Goal: Information Seeking & Learning: Check status

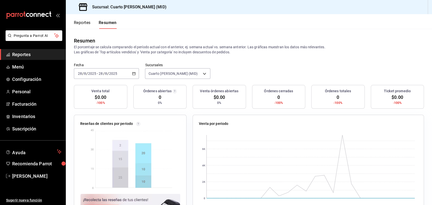
click at [21, 54] on span "Reportes" at bounding box center [36, 54] width 49 height 7
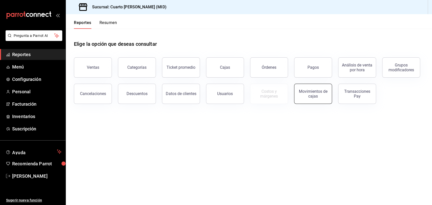
click at [317, 97] on div "Movimientos de cajas" at bounding box center [313, 94] width 31 height 10
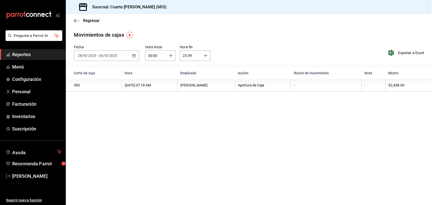
click at [130, 58] on div "[DATE] [DATE] - [DATE] [DATE]" at bounding box center [106, 55] width 65 height 11
click at [97, 81] on span "Ayer" at bounding box center [97, 82] width 39 height 5
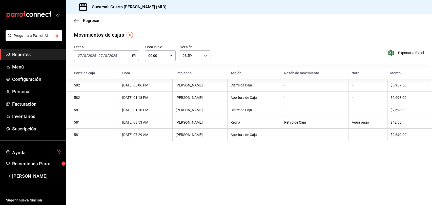
click at [123, 55] on div "[DATE] [DATE] - [DATE] [DATE]" at bounding box center [106, 55] width 65 height 11
click at [117, 69] on span "Hoy" at bounding box center [97, 70] width 39 height 5
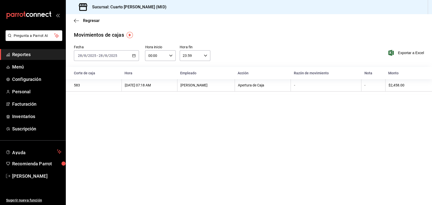
click at [118, 55] on div "[DATE] [DATE] - [DATE] [DATE]" at bounding box center [106, 55] width 65 height 11
click at [75, 22] on icon "button" at bounding box center [75, 21] width 2 height 4
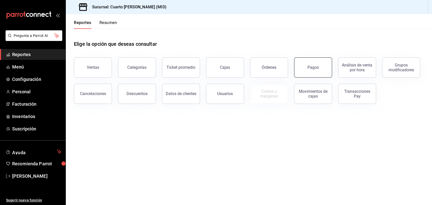
click at [310, 62] on button "Pagos" at bounding box center [313, 68] width 38 height 20
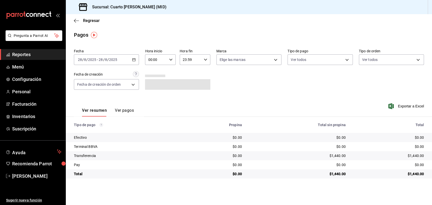
click at [136, 60] on icon "button" at bounding box center [134, 60] width 4 height 4
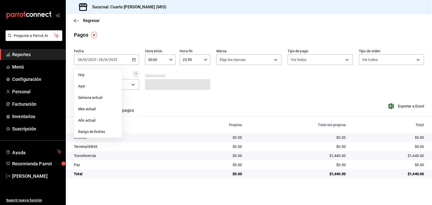
drag, startPoint x: 98, startPoint y: 92, endPoint x: 141, endPoint y: 73, distance: 47.4
click at [98, 92] on li "Ayer" at bounding box center [97, 86] width 47 height 11
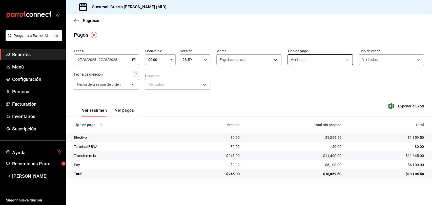
click at [298, 61] on body "Pregunta a Parrot AI Reportes Menú Configuración Personal Facturación Inventari…" at bounding box center [216, 102] width 432 height 205
click at [305, 78] on span "Ver todos" at bounding box center [309, 79] width 15 height 5
type input "087219cd-0e7e-4a58-a399-b3185a1a2963,61a8738b-0bbb-4072-bd97-4c23dc53eaea,9dabe…"
checkbox input "true"
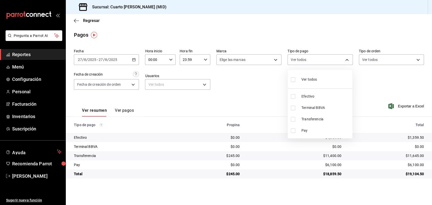
checkbox input "true"
click at [257, 85] on div at bounding box center [216, 102] width 432 height 205
click at [302, 61] on body "Pregunta a Parrot AI Reportes Menú Configuración Personal Facturación Inventari…" at bounding box center [216, 102] width 432 height 205
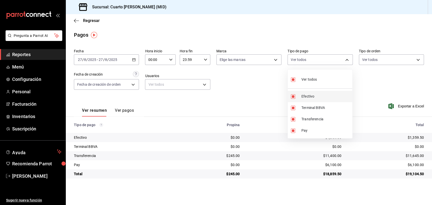
click at [308, 99] on li "Efectivo" at bounding box center [320, 96] width 65 height 11
type input "61a8738b-0bbb-4072-bd97-4c23dc53eaea,9dabe64b-508b-44c9-b7bc-1ee14ac177ef,1ecb7…"
checkbox input "false"
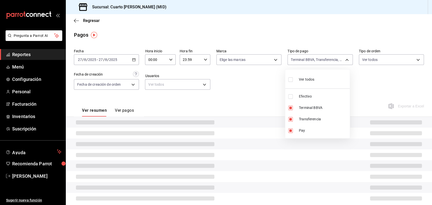
click at [271, 86] on div at bounding box center [216, 102] width 432 height 205
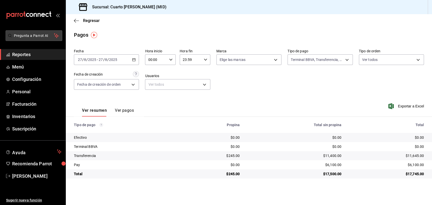
drag, startPoint x: 30, startPoint y: 51, endPoint x: 44, endPoint y: 40, distance: 18.0
click at [30, 51] on span "Reportes" at bounding box center [36, 54] width 49 height 7
